Goal: Task Accomplishment & Management: Complete application form

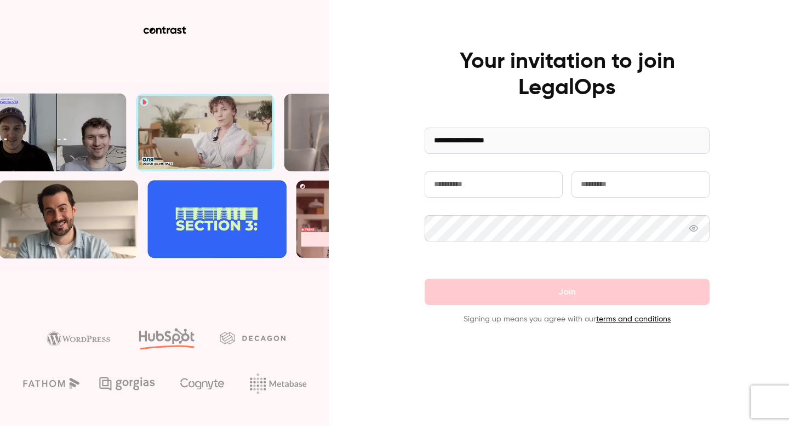
click at [465, 188] on input "text" at bounding box center [494, 185] width 138 height 26
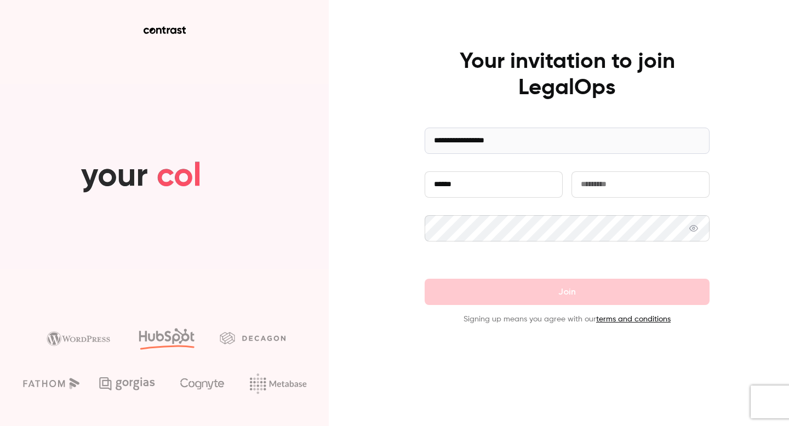
type input "******"
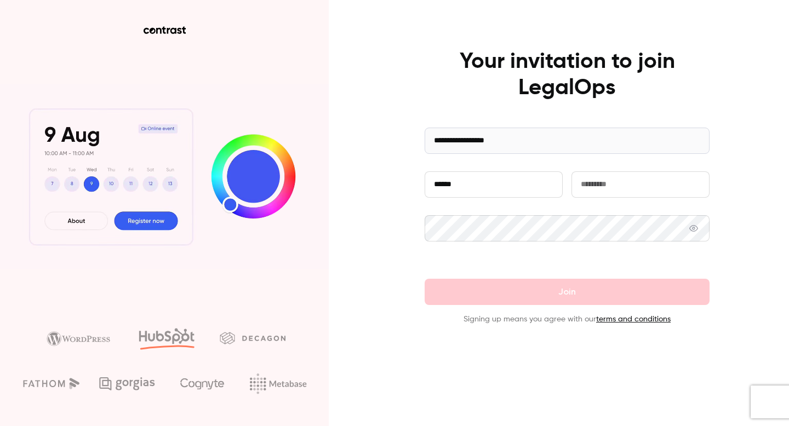
click at [635, 180] on input "text" at bounding box center [641, 185] width 138 height 26
type input "*******"
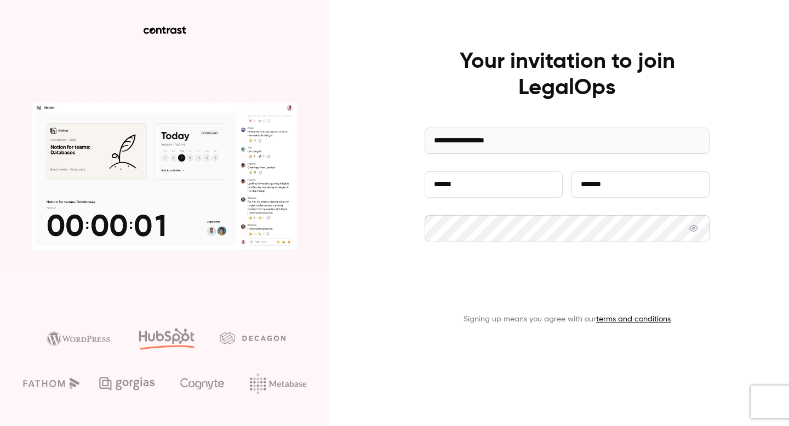
click at [589, 289] on button "Join" at bounding box center [567, 292] width 285 height 26
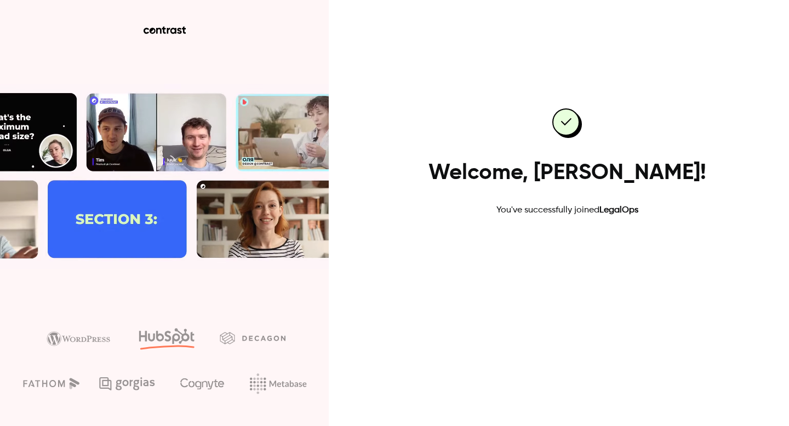
click at [541, 256] on link "Go to dashboard" at bounding box center [567, 252] width 93 height 26
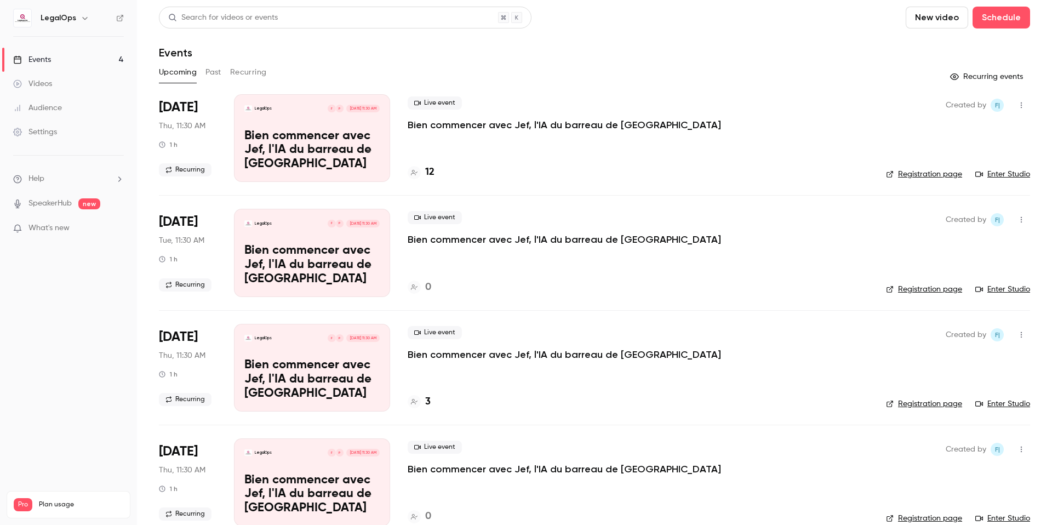
click at [789, 174] on link "Enter Studio" at bounding box center [1003, 174] width 55 height 11
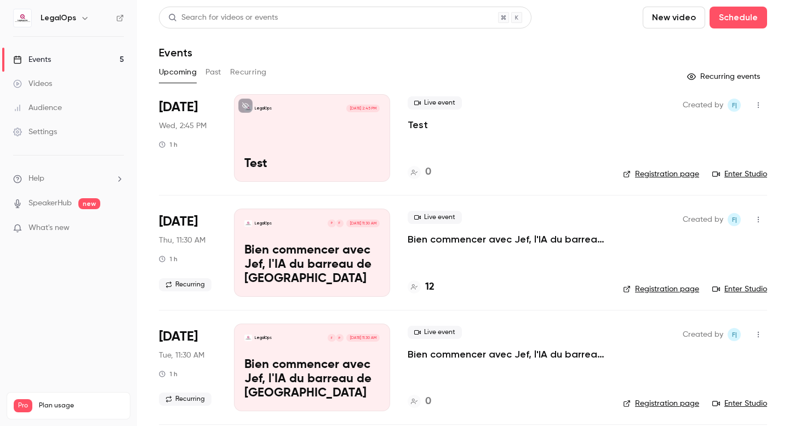
click at [746, 176] on link "Enter Studio" at bounding box center [739, 174] width 55 height 11
click at [43, 126] on link "Settings" at bounding box center [68, 132] width 137 height 24
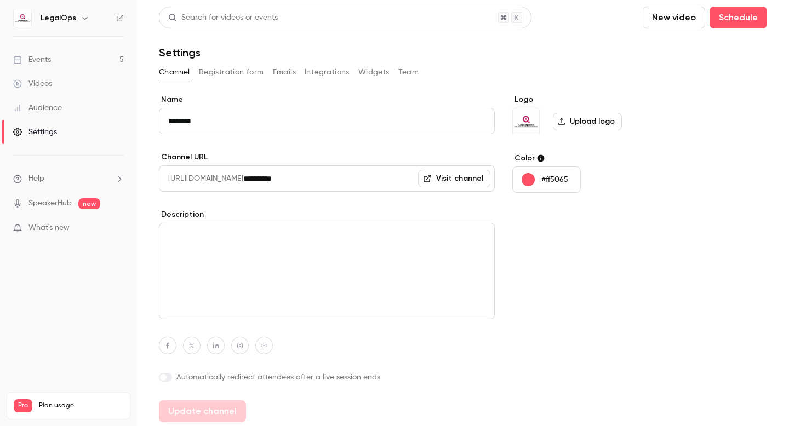
click at [79, 174] on li "Help" at bounding box center [68, 179] width 111 height 12
click at [77, 174] on div at bounding box center [394, 213] width 789 height 426
click at [77, 174] on li "Help" at bounding box center [68, 179] width 111 height 12
click at [180, 201] on span "Help center" at bounding box center [172, 201] width 42 height 12
click at [112, 178] on li "Help" at bounding box center [68, 179] width 111 height 12
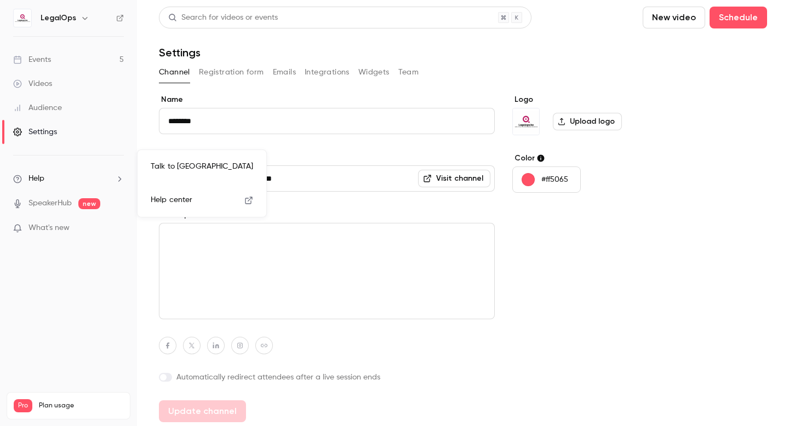
click at [184, 197] on span "Help center" at bounding box center [172, 201] width 42 height 12
click at [67, 179] on li "Help" at bounding box center [68, 179] width 111 height 12
click at [182, 163] on link "Talk to us" at bounding box center [202, 166] width 120 height 29
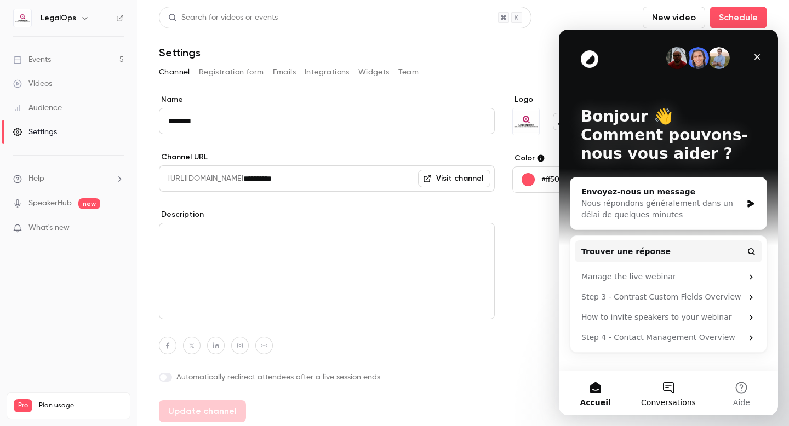
click at [665, 389] on button "Conversations" at bounding box center [668, 394] width 73 height 44
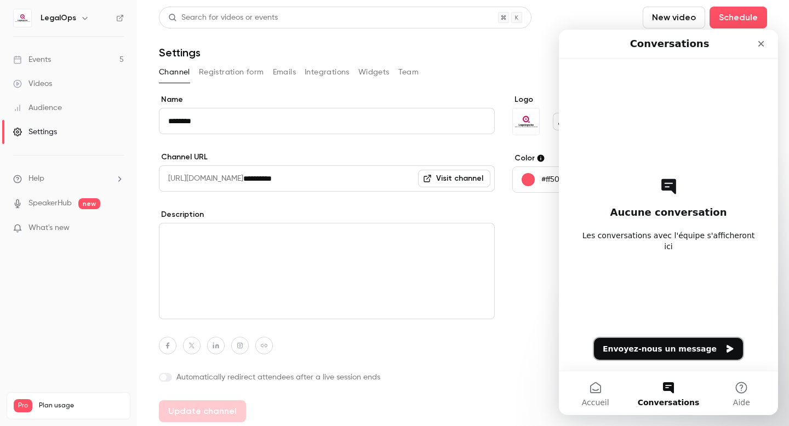
click at [668, 349] on button "Envoyez-nous un message" at bounding box center [668, 349] width 149 height 22
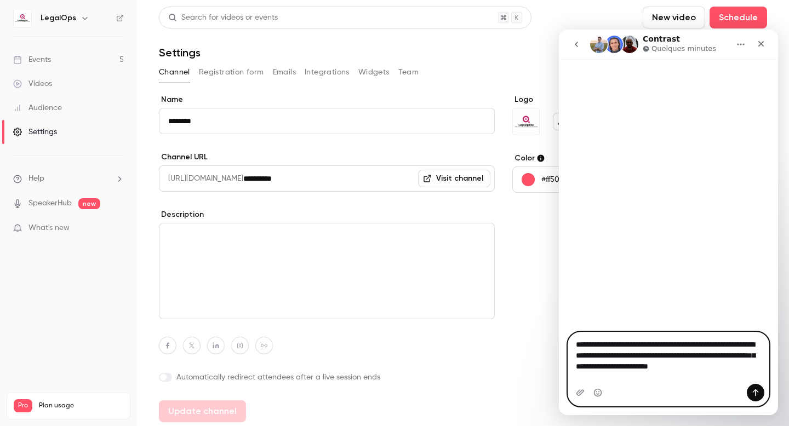
type textarea "**********"
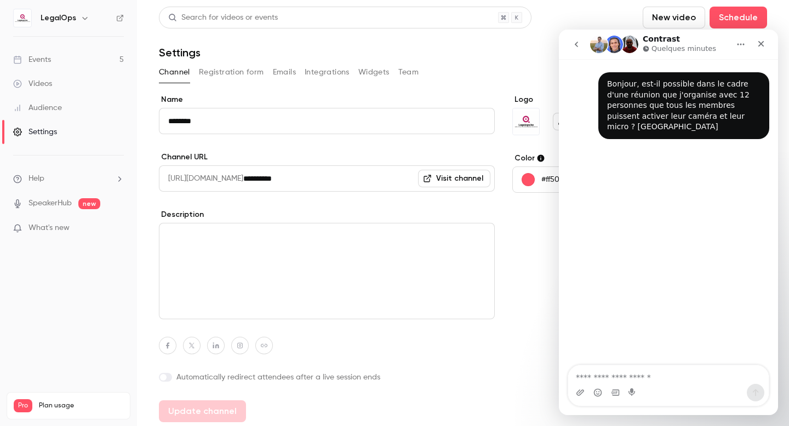
click at [524, 236] on div "Logo Upload logo Color #ff5065" at bounding box center [596, 258] width 168 height 328
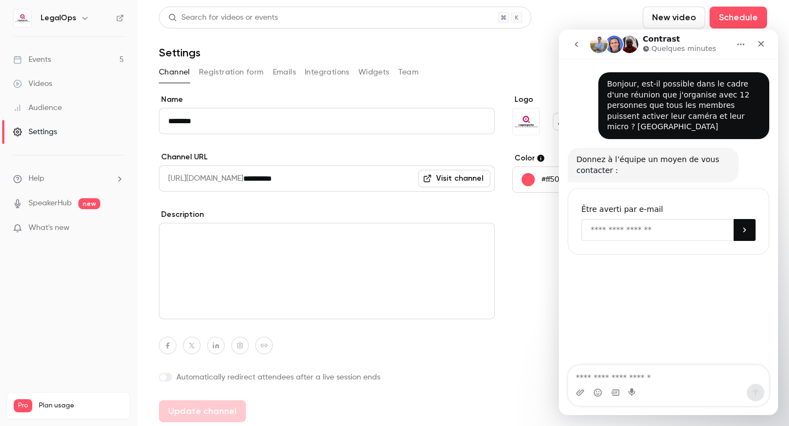
click at [680, 223] on input "Enter your email" at bounding box center [657, 230] width 152 height 22
type input "**********"
click at [745, 226] on icon "Soumettre" at bounding box center [744, 230] width 9 height 9
click at [574, 43] on icon "go back" at bounding box center [576, 44] width 9 height 9
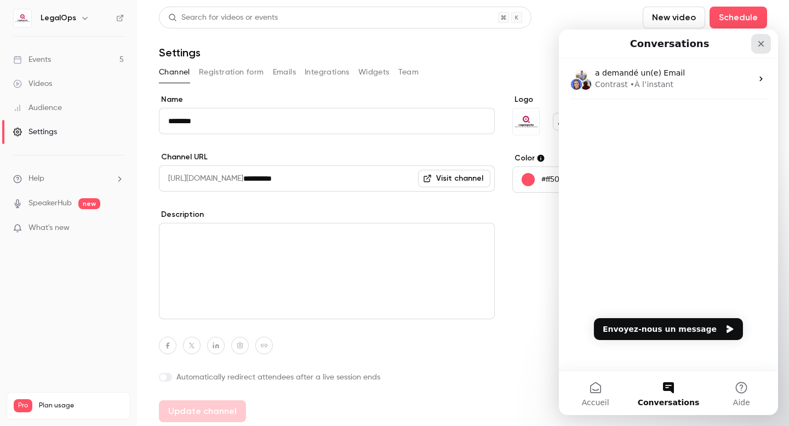
click at [760, 43] on icon "Fermer" at bounding box center [761, 43] width 9 height 9
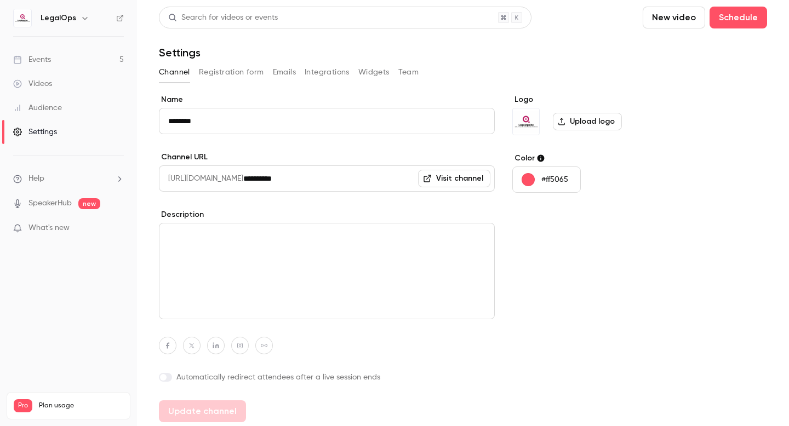
click at [54, 61] on link "Events 5" at bounding box center [68, 60] width 137 height 24
